Goal: Find contact information: Find contact information

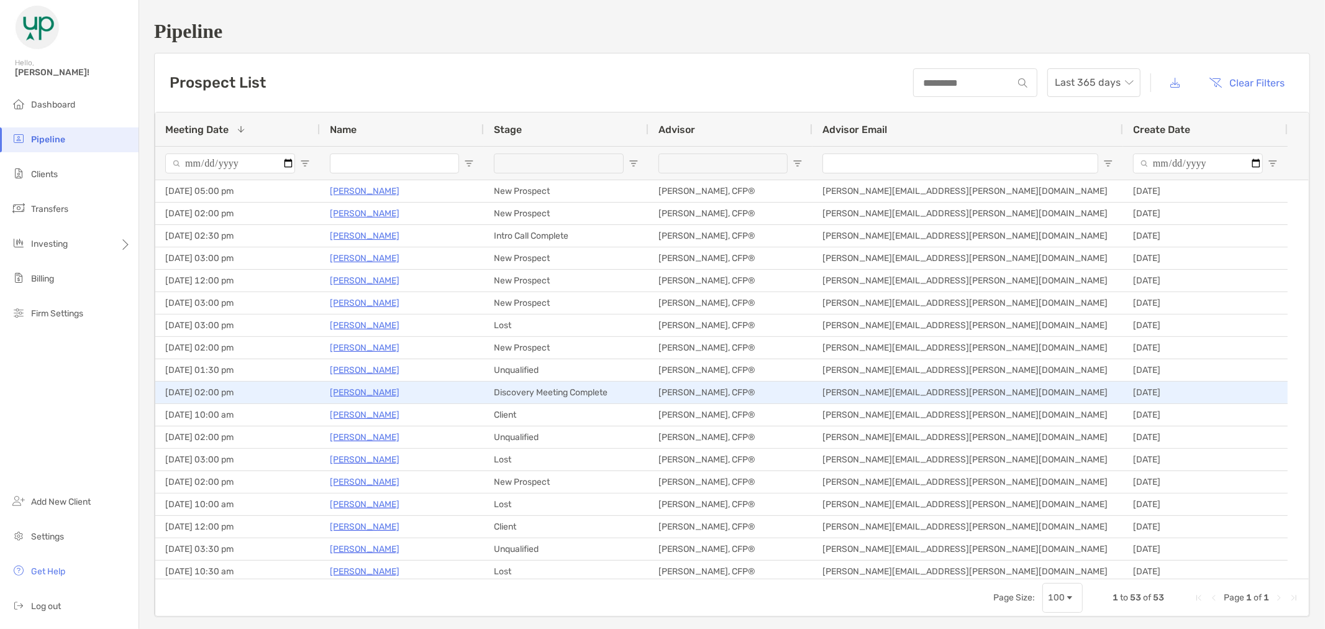
click at [350, 392] on p "[PERSON_NAME]" at bounding box center [365, 393] width 70 height 16
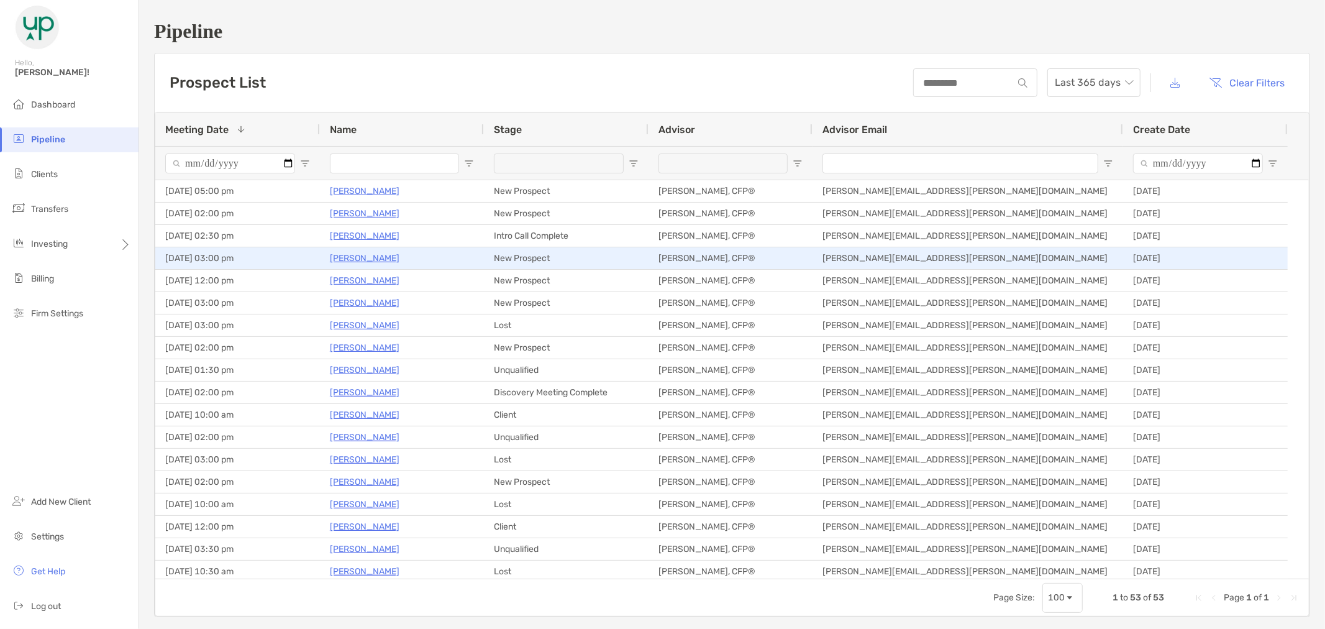
click at [373, 261] on p "Krystle Holnes" at bounding box center [365, 258] width 70 height 16
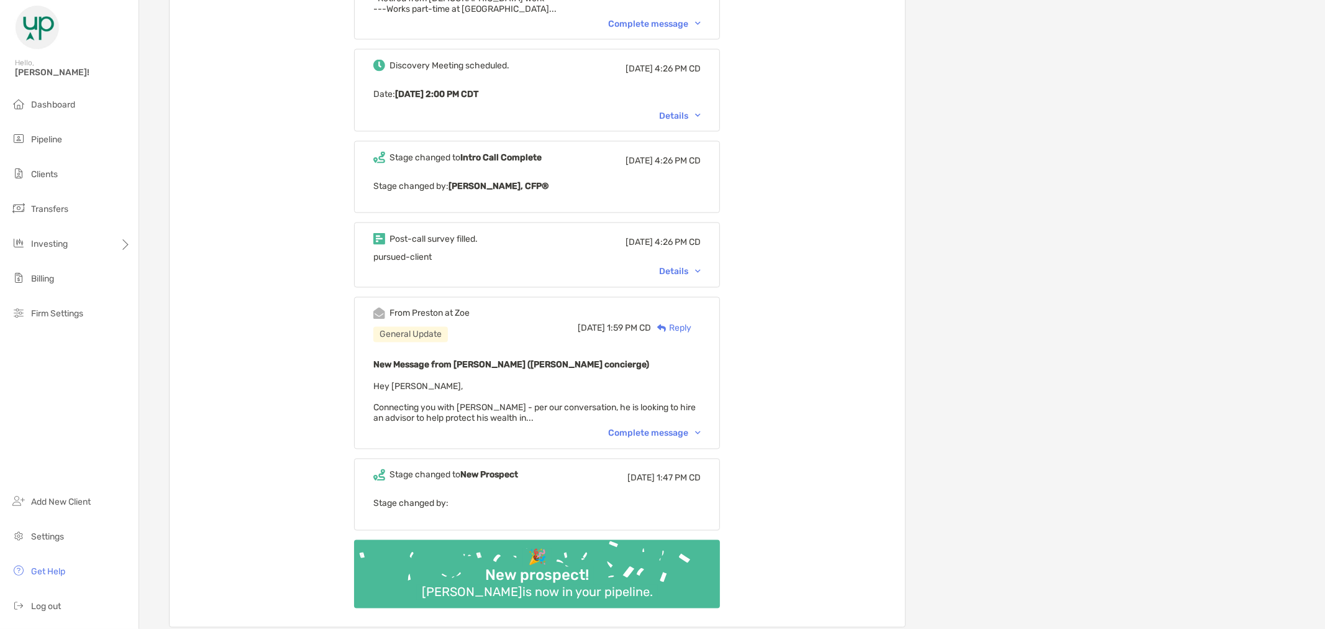
scroll to position [1725, 0]
click at [701, 430] on img at bounding box center [698, 432] width 6 height 4
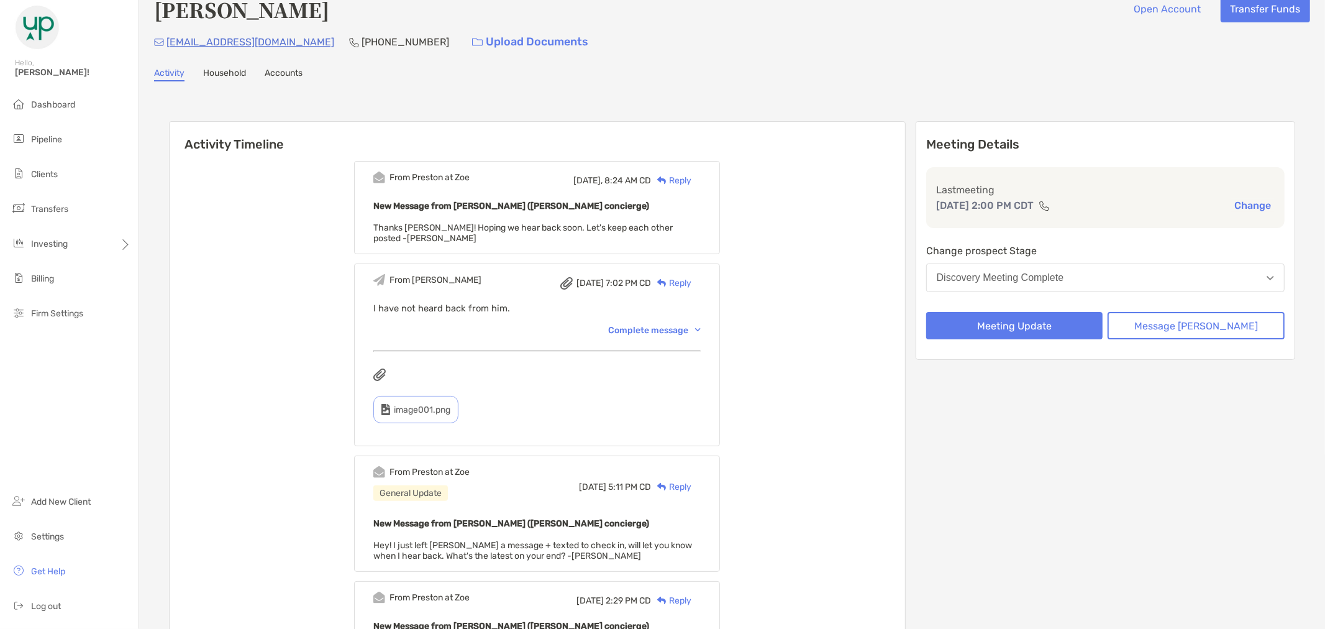
scroll to position [0, 0]
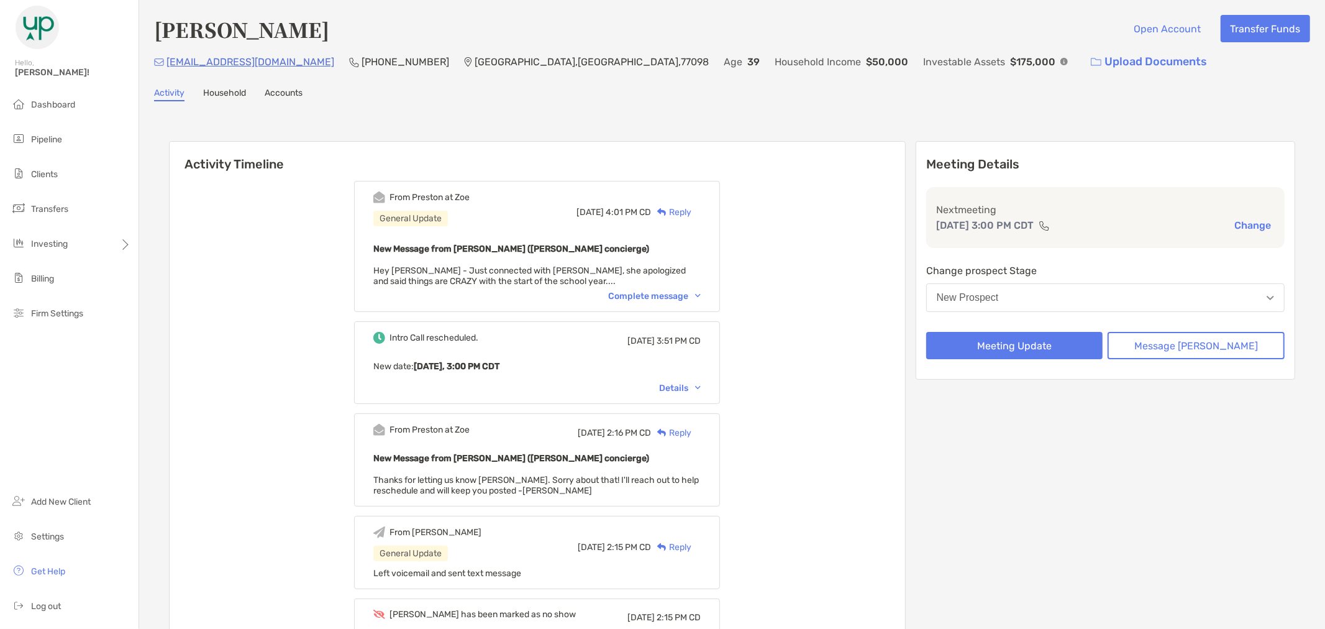
click at [701, 294] on img at bounding box center [698, 296] width 6 height 4
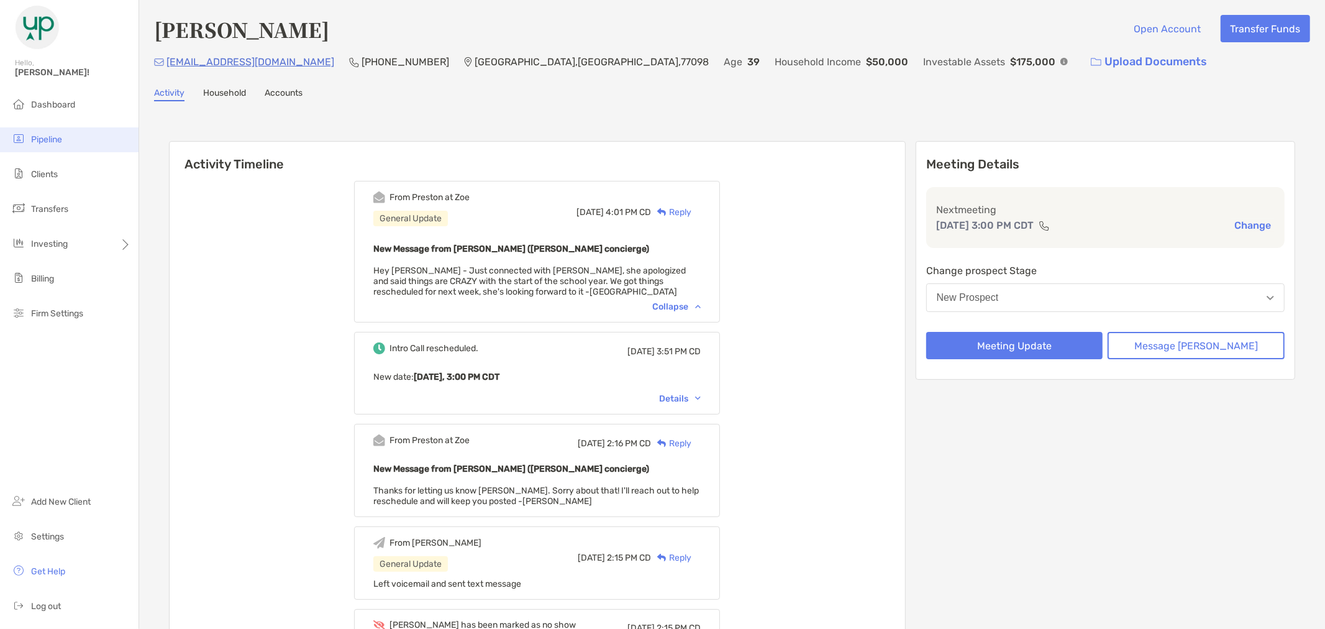
click at [52, 145] on li "Pipeline" at bounding box center [69, 139] width 139 height 25
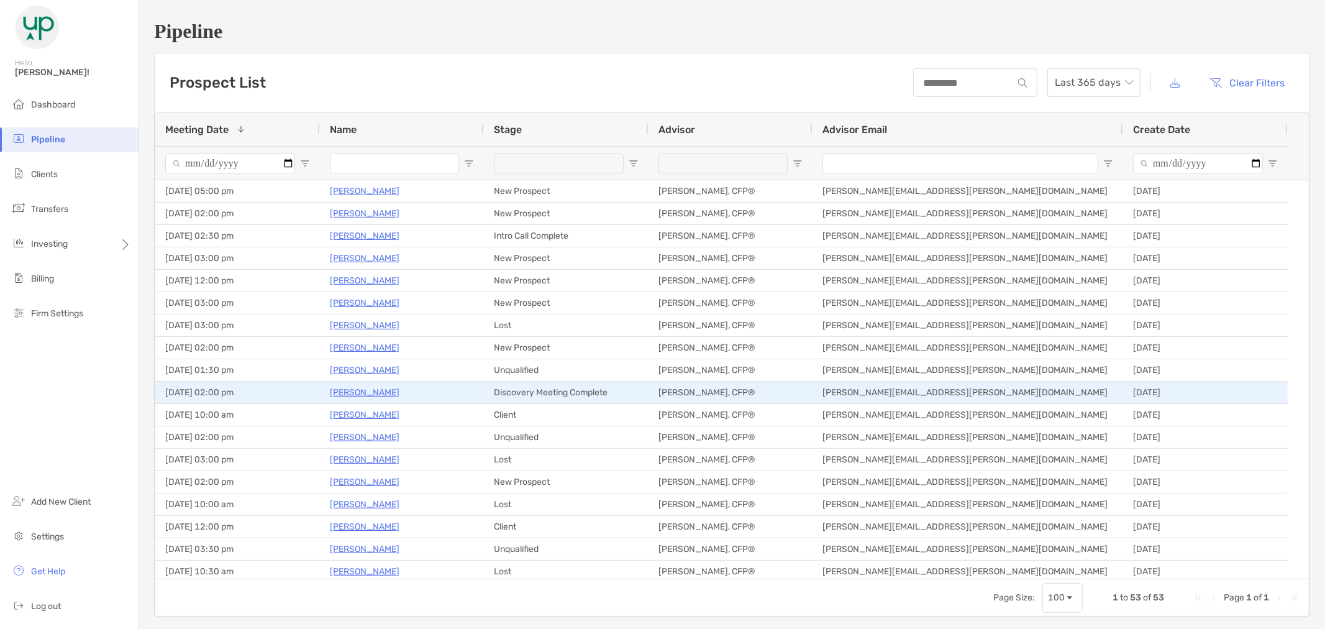
click at [352, 392] on p "[PERSON_NAME]" at bounding box center [365, 393] width 70 height 16
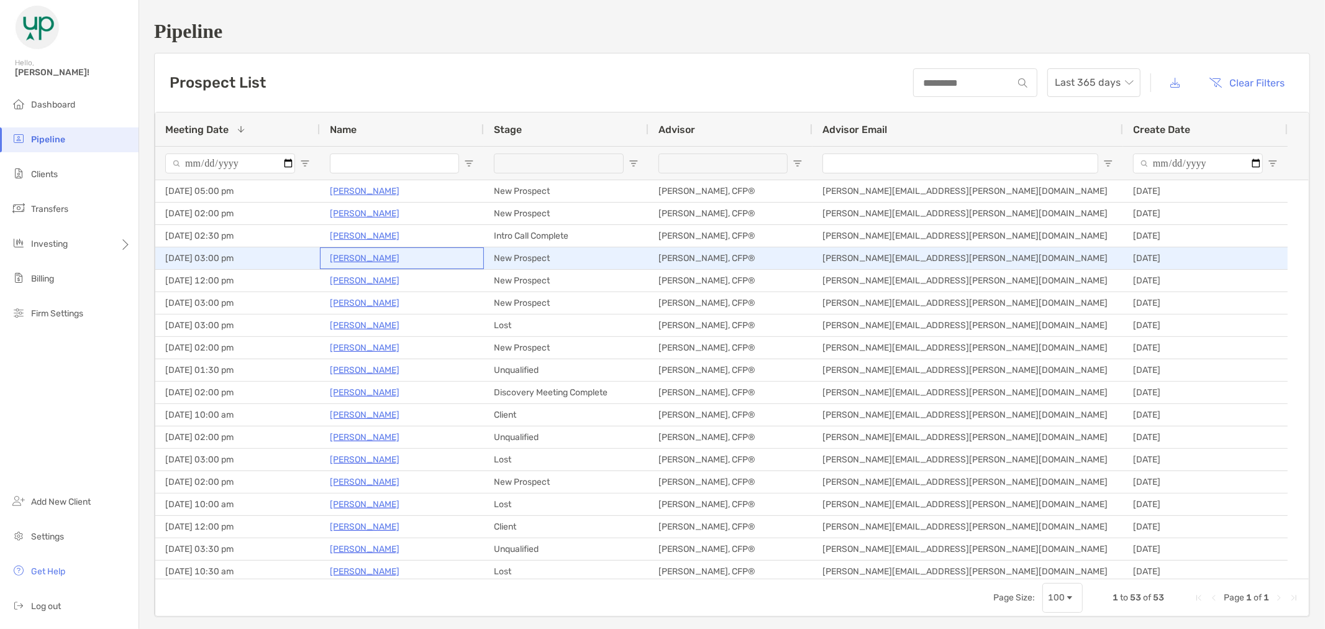
click at [378, 253] on p "Krystle Holnes" at bounding box center [365, 258] width 70 height 16
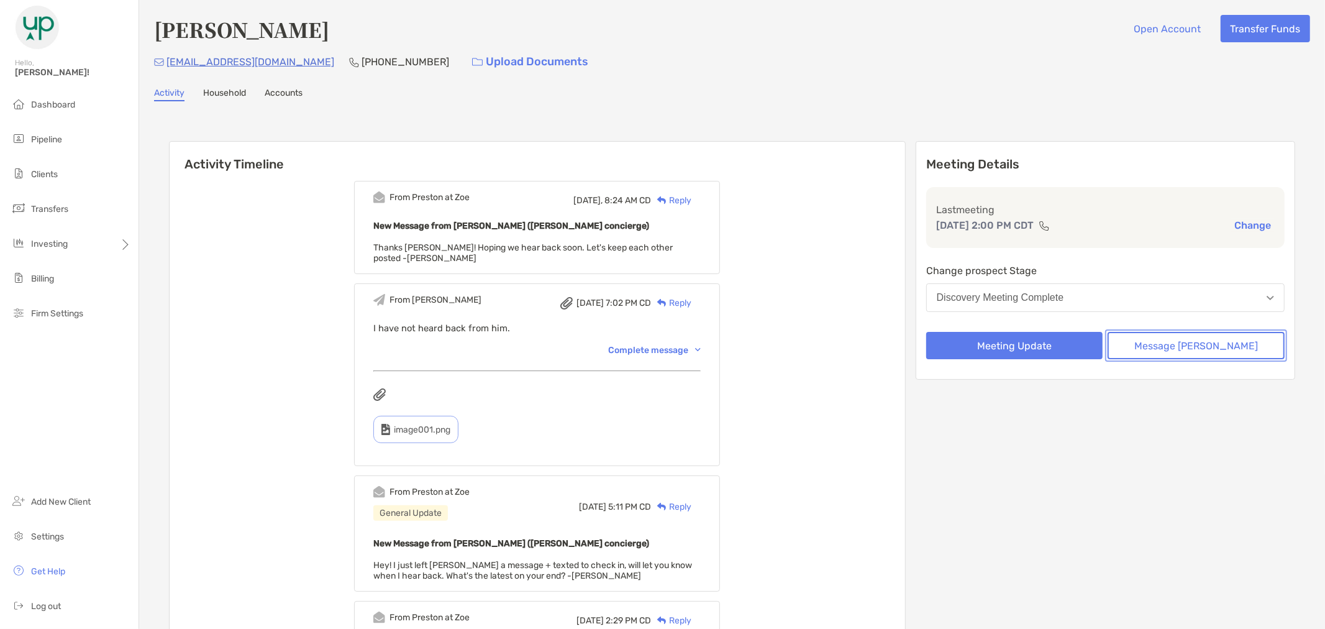
click at [1194, 345] on button "Message Zoe" at bounding box center [1196, 345] width 177 height 27
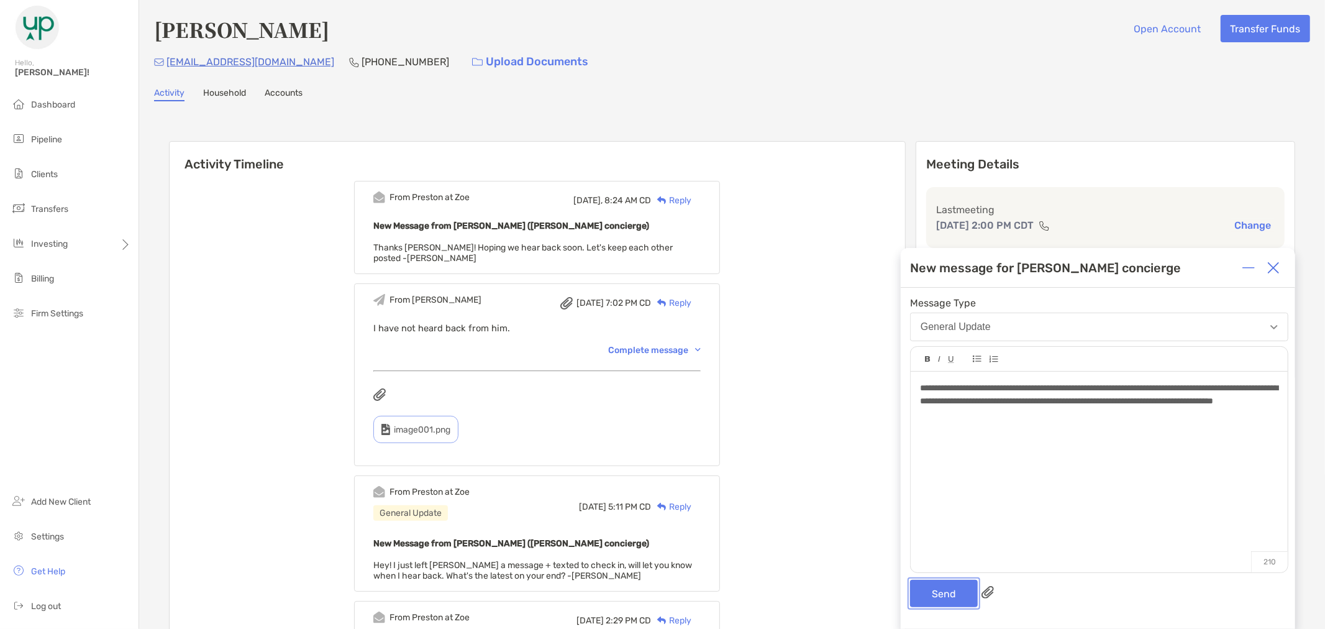
click at [952, 590] on button "Send" at bounding box center [944, 593] width 68 height 27
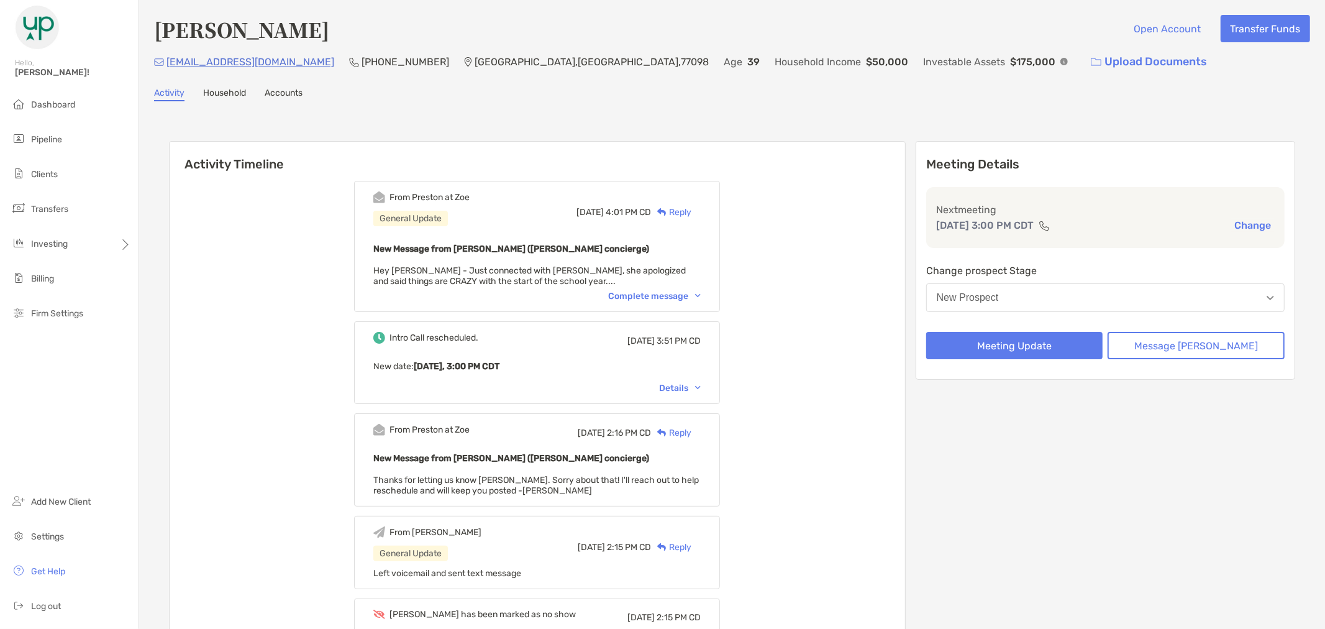
click at [1011, 90] on div "Activity Household Accounts" at bounding box center [732, 95] width 1156 height 14
drag, startPoint x: 270, startPoint y: 60, endPoint x: 168, endPoint y: 58, distance: 101.9
click at [168, 58] on div "[EMAIL_ADDRESS][DOMAIN_NAME] (912) 247-[GEOGRAPHIC_DATA] Age [DEMOGRAPHIC_DATA]…" at bounding box center [732, 61] width 1156 height 27
copy p "[EMAIL_ADDRESS][DOMAIN_NAME]"
click at [367, 29] on div "[PERSON_NAME] Open Account Transfer Funds" at bounding box center [732, 29] width 1156 height 29
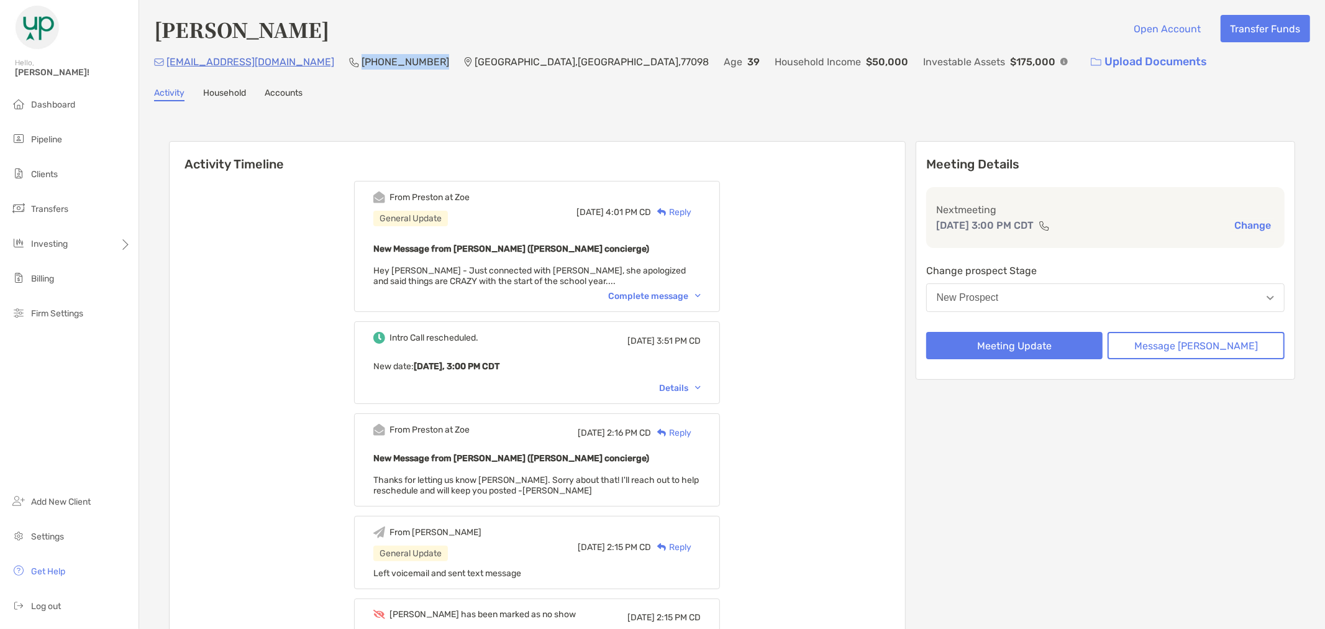
drag, startPoint x: 358, startPoint y: 58, endPoint x: 292, endPoint y: 62, distance: 66.0
click at [362, 62] on p "[PHONE_NUMBER]" at bounding box center [406, 62] width 88 height 16
copy p "[PHONE_NUMBER]"
drag, startPoint x: 270, startPoint y: 56, endPoint x: 164, endPoint y: 60, distance: 105.7
click at [164, 60] on div "[EMAIL_ADDRESS][DOMAIN_NAME] (912) 247-[GEOGRAPHIC_DATA] Age [DEMOGRAPHIC_DATA]…" at bounding box center [732, 61] width 1156 height 27
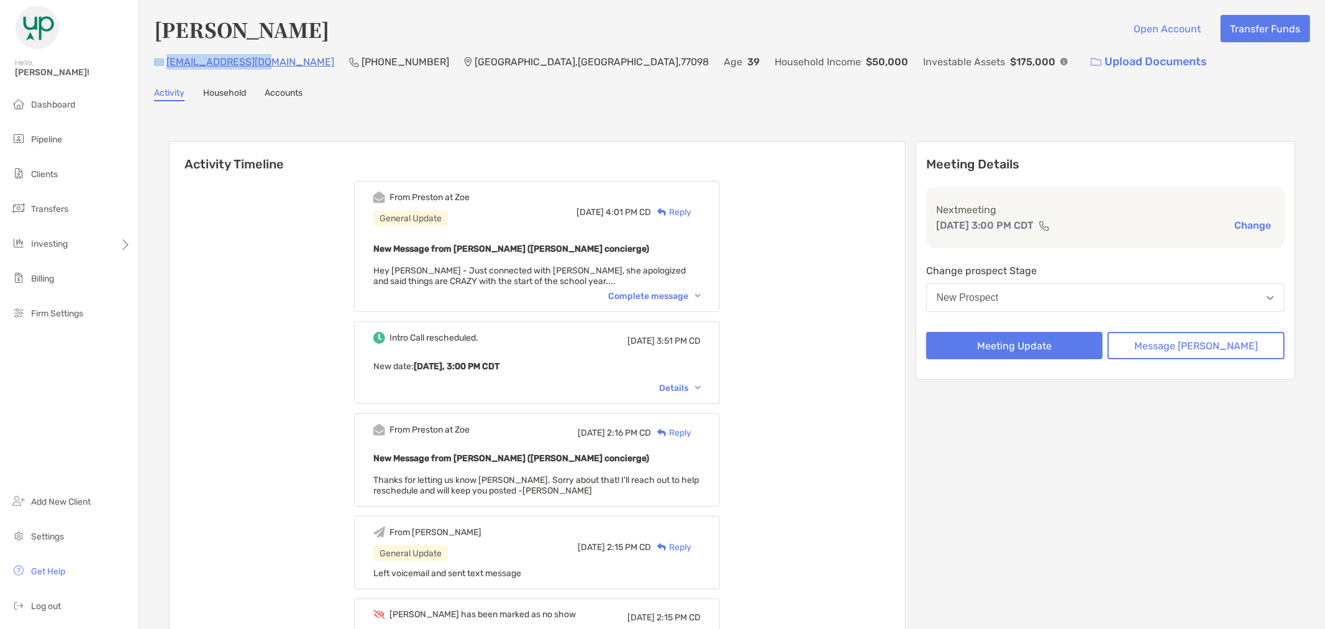
copy div "[EMAIL_ADDRESS][DOMAIN_NAME]"
